Goal: Task Accomplishment & Management: Complete application form

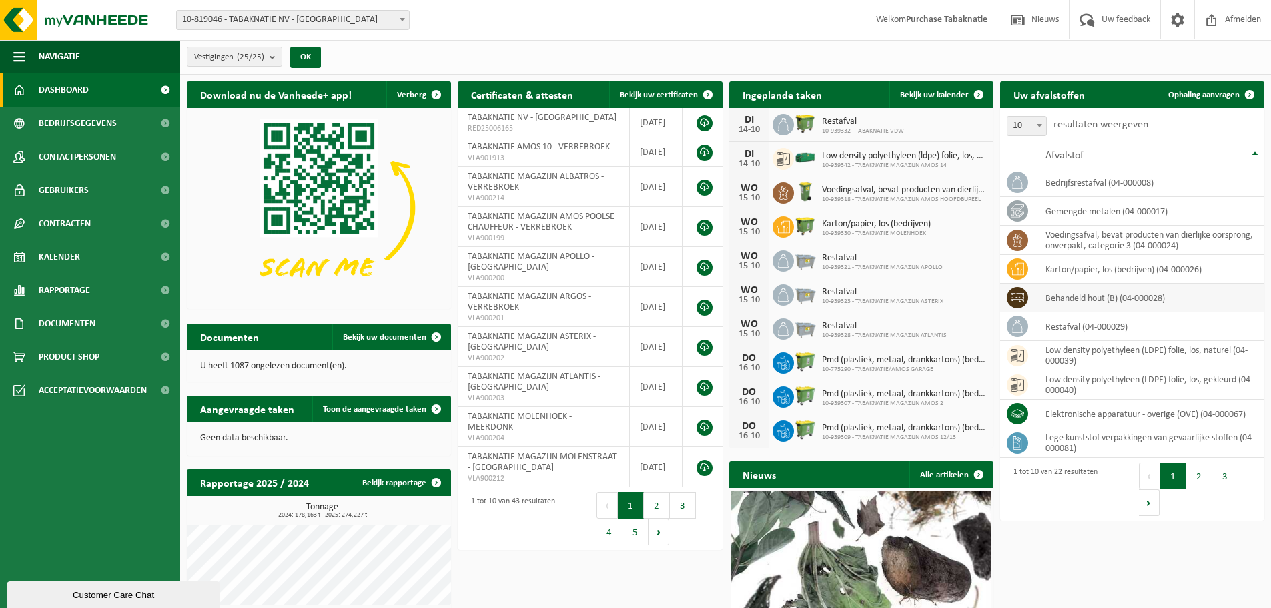
click at [1083, 296] on td "behandeld hout (B) (04-000028)" at bounding box center [1149, 298] width 229 height 29
click at [1185, 102] on link "Ophaling aanvragen" at bounding box center [1209, 94] width 105 height 27
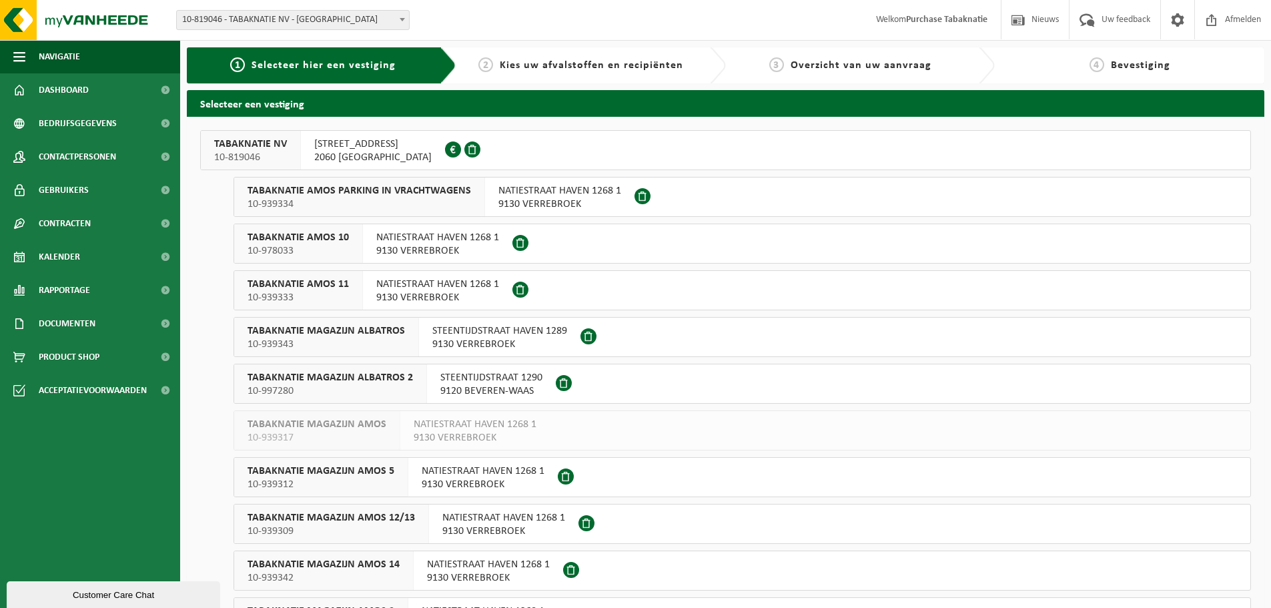
click at [326, 17] on span "10-819046 - TABAKNATIE NV - [GEOGRAPHIC_DATA]" at bounding box center [293, 20] width 232 height 19
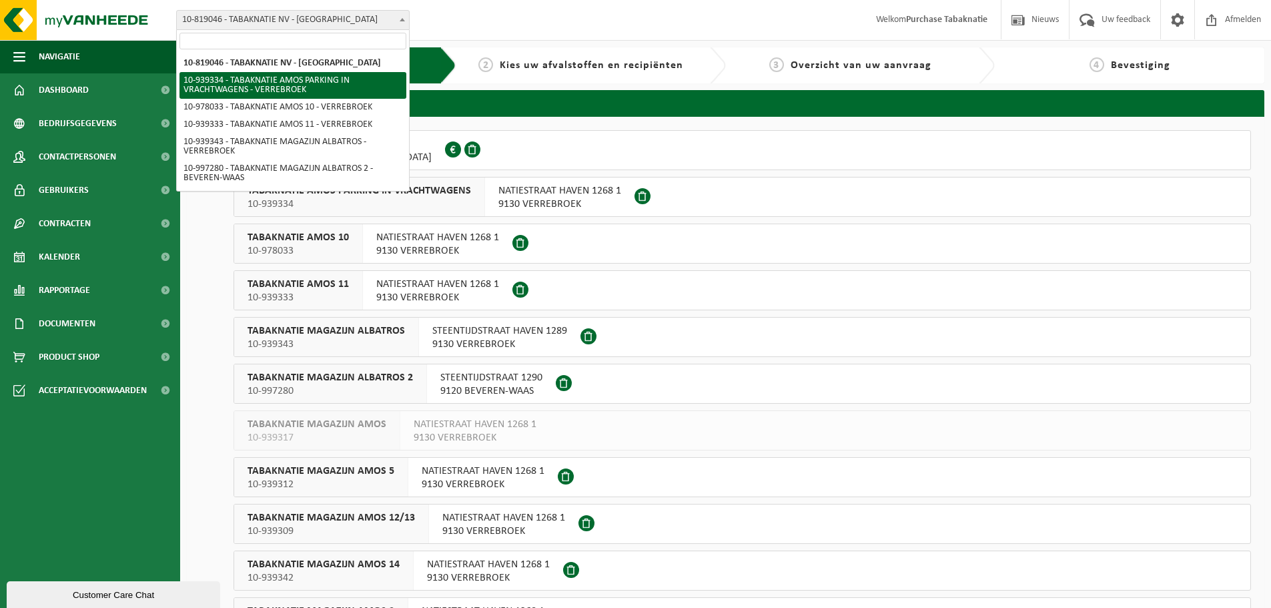
select select "138356"
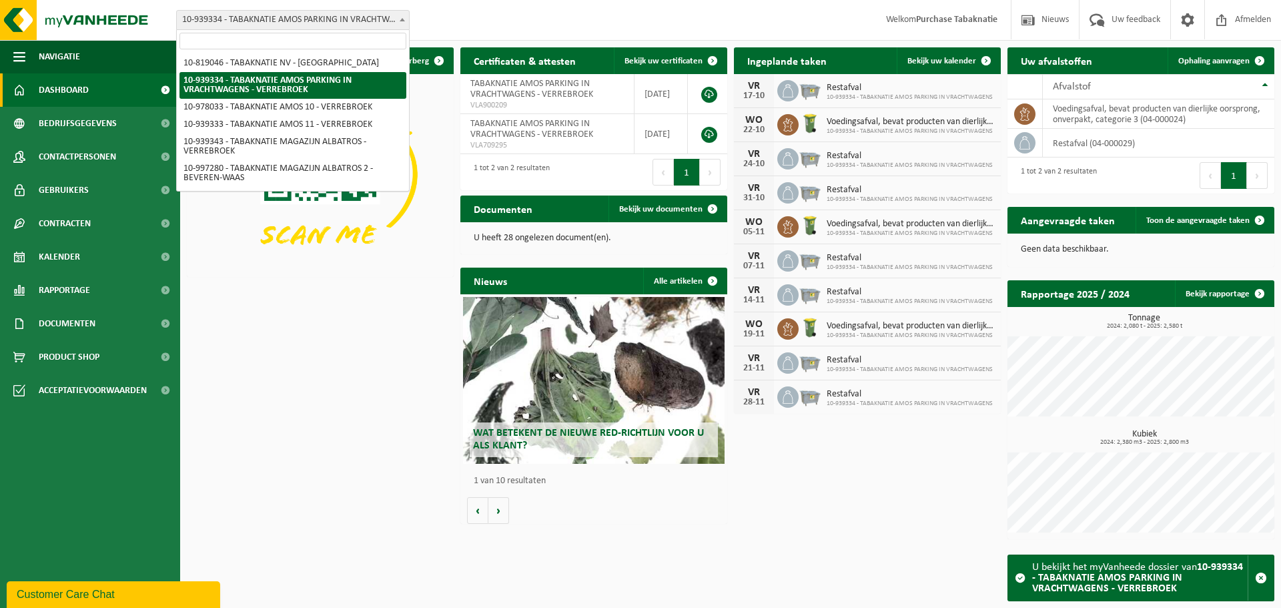
click at [325, 15] on span "10-939334 - TABAKNATIE AMOS PARKING IN VRACHTWAGENS - VERREBROEK" at bounding box center [293, 20] width 232 height 19
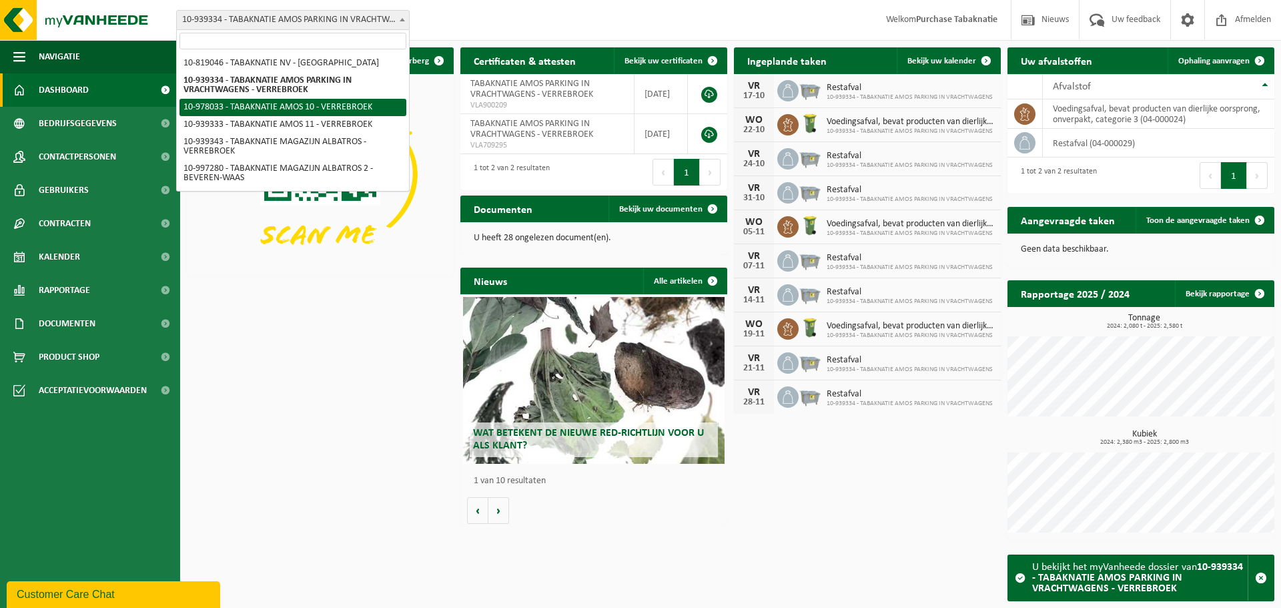
select select "159844"
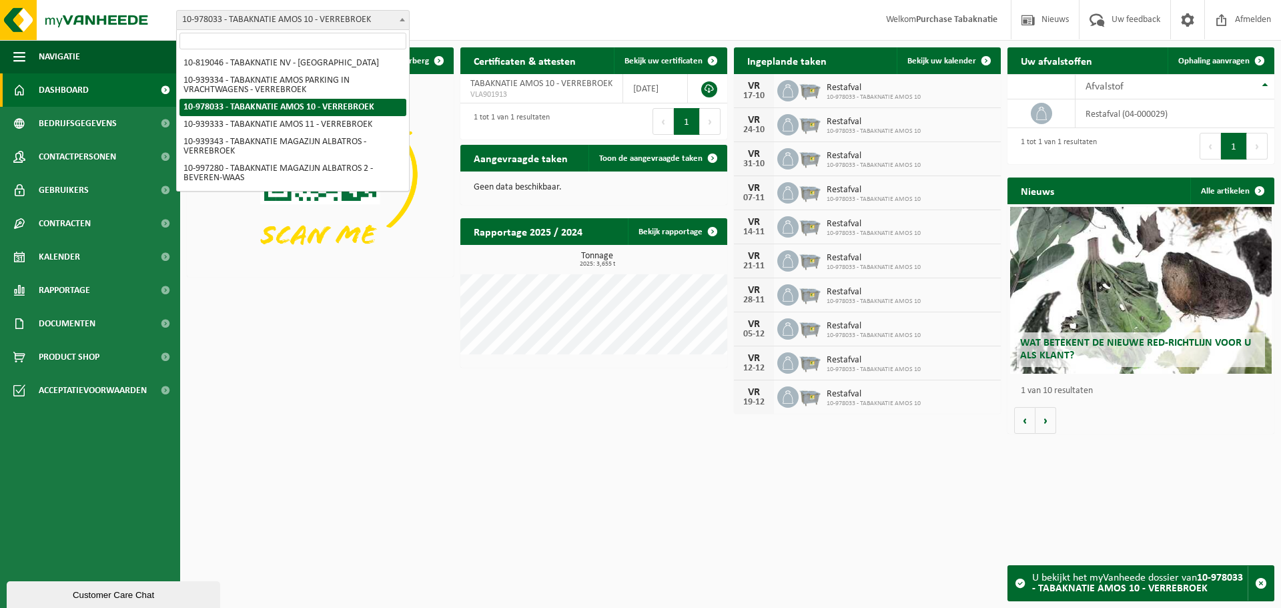
click at [308, 19] on span "10-978033 - TABAKNATIE AMOS 10 - VERREBROEK" at bounding box center [293, 20] width 232 height 19
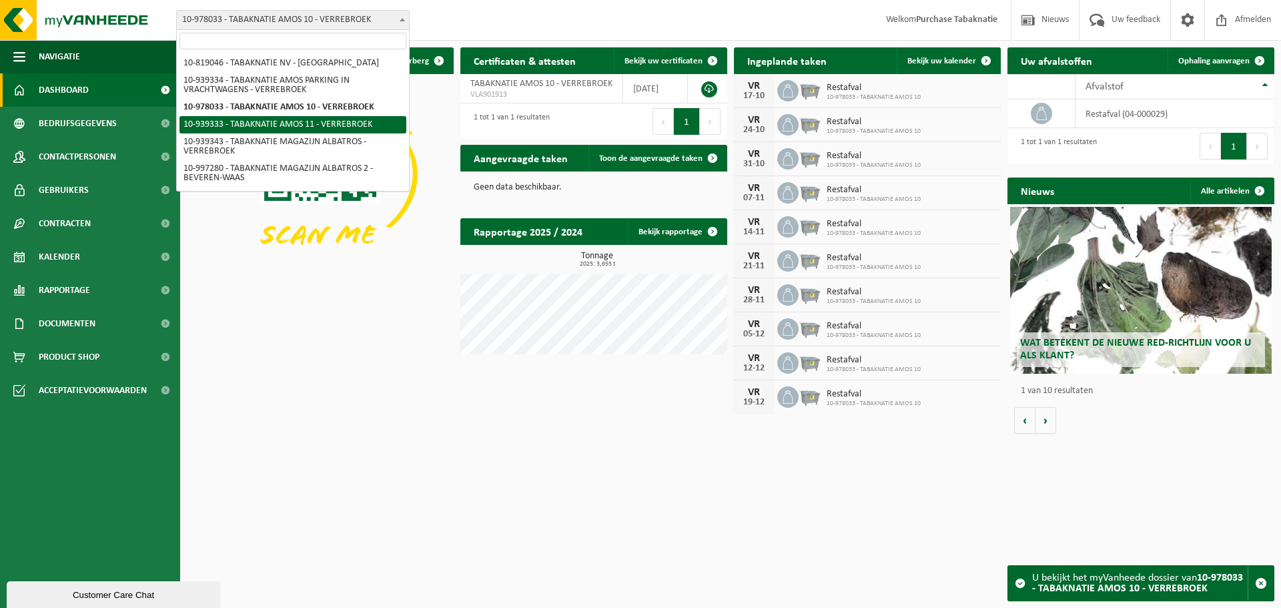
select select "138355"
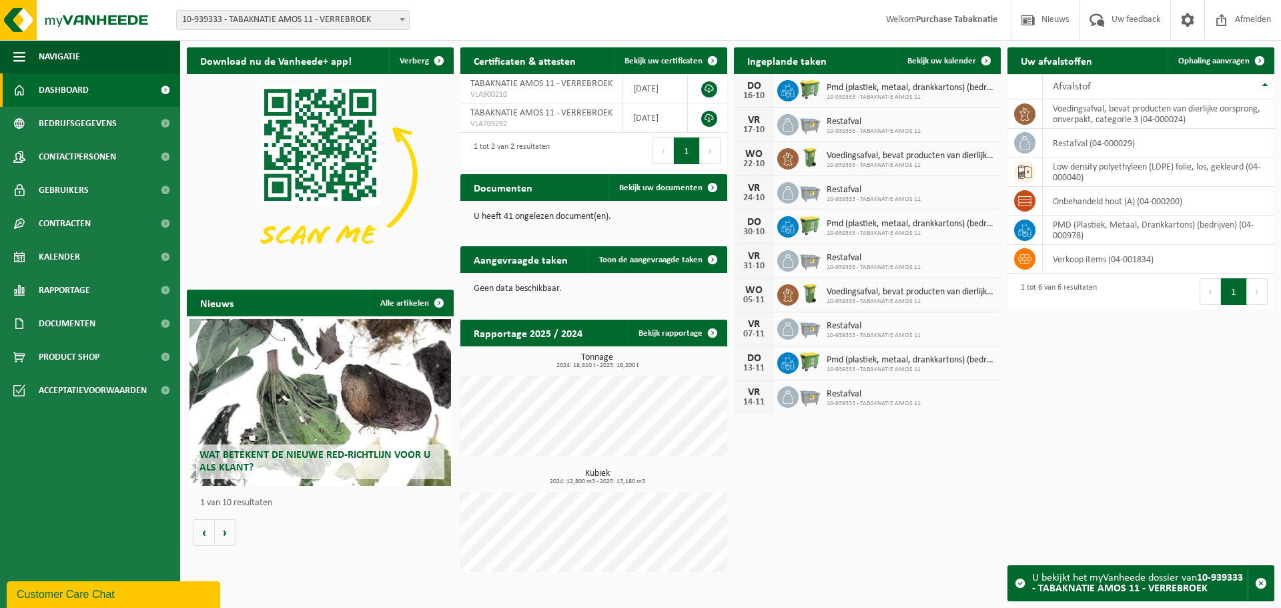
click at [324, 15] on span "10-939333 - TABAKNATIE AMOS 11 - VERREBROEK" at bounding box center [293, 20] width 232 height 19
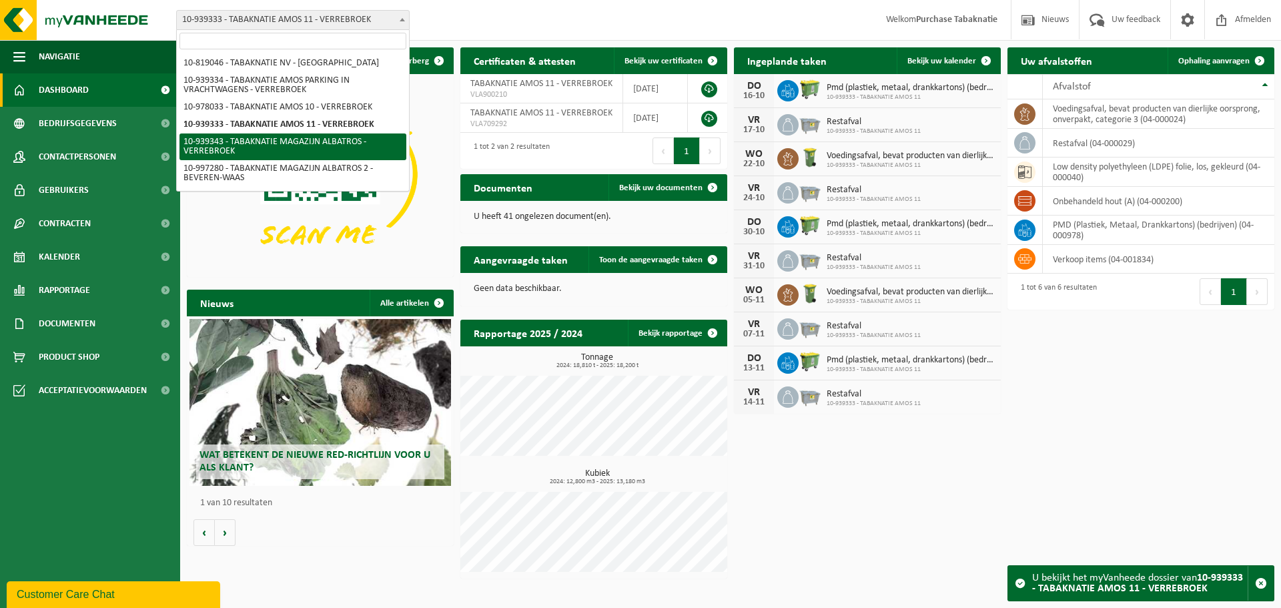
select select "138361"
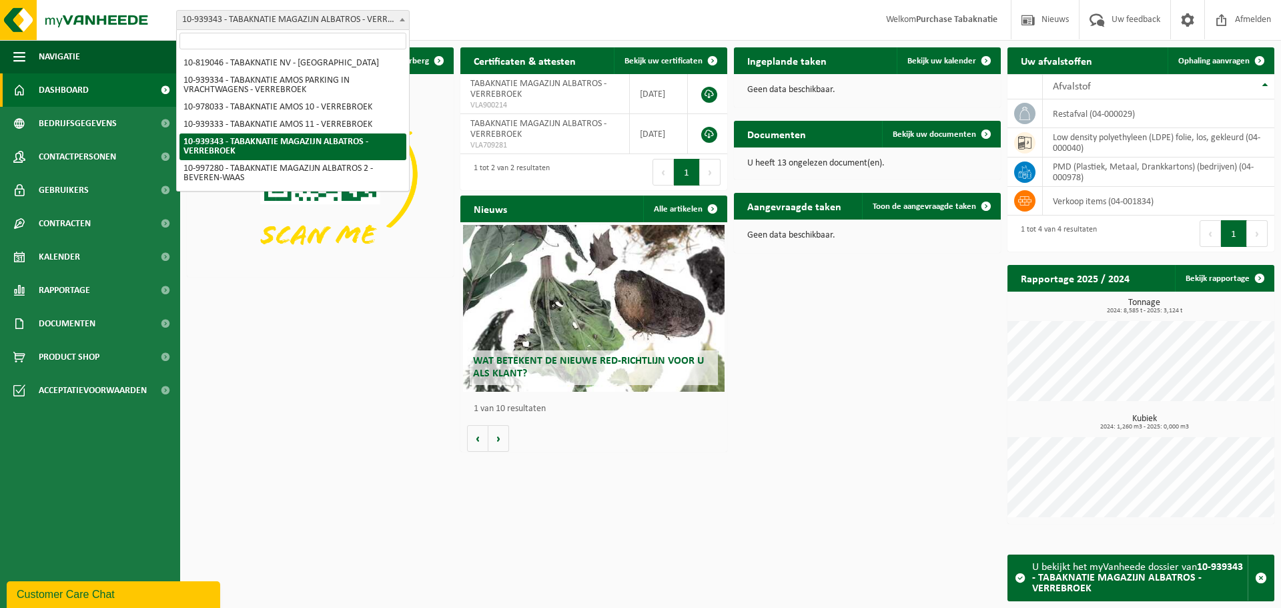
click at [378, 21] on span "10-939343 - TABAKNATIE MAGAZIJN ALBATROS - VERREBROEK" at bounding box center [293, 20] width 232 height 19
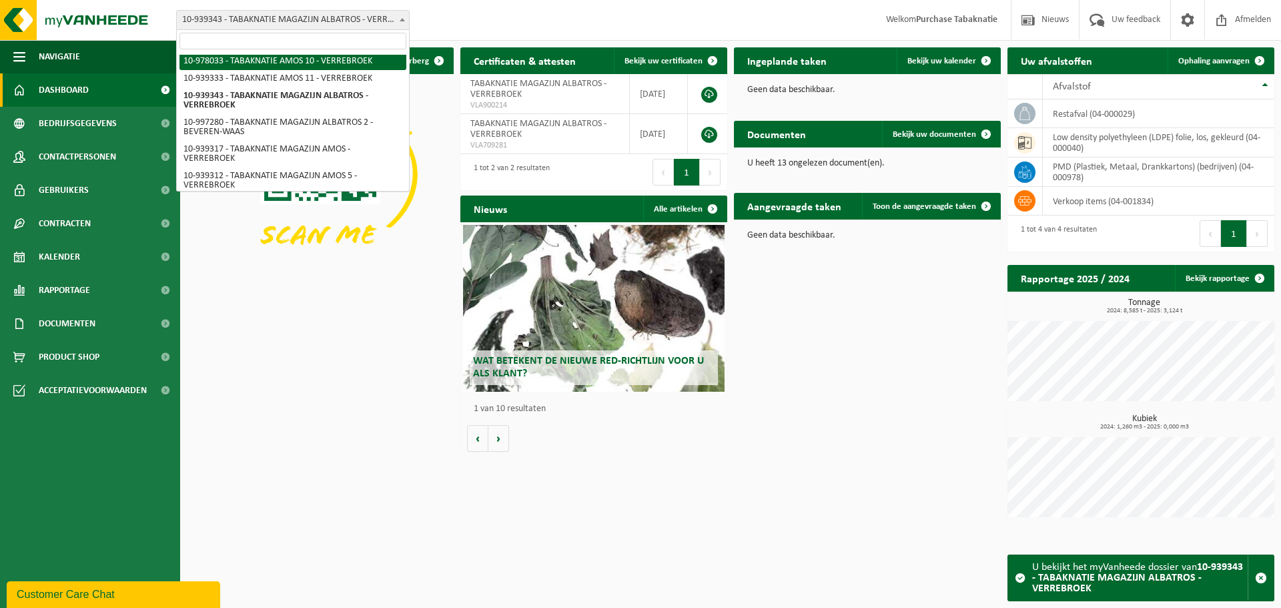
scroll to position [67, 0]
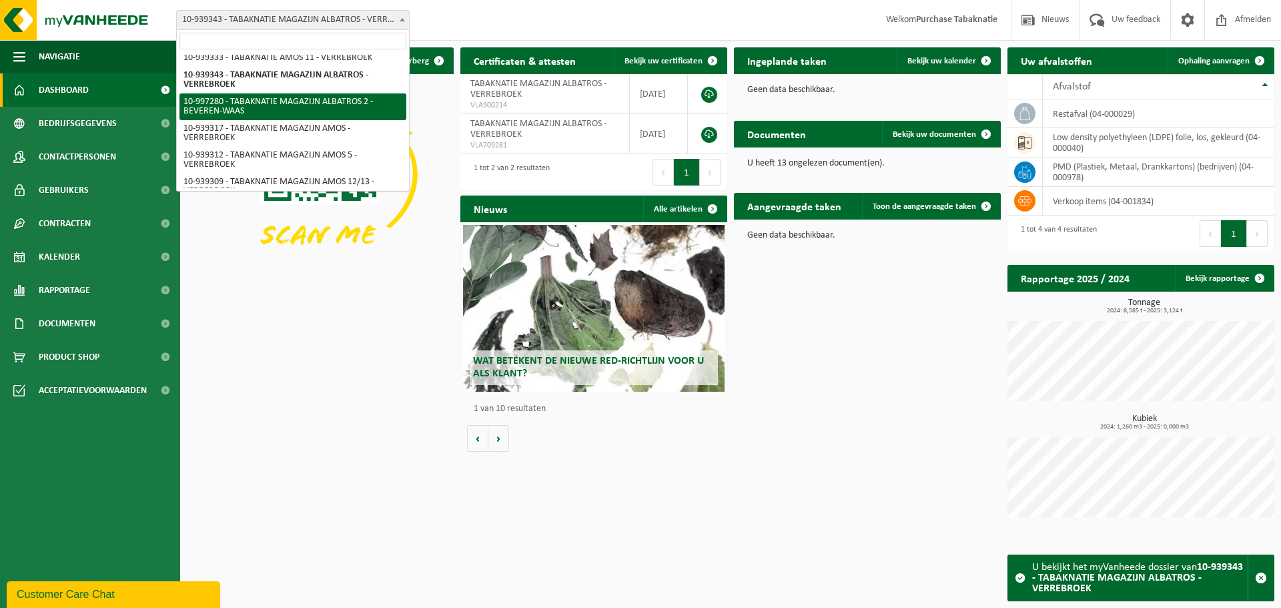
select select "173316"
